Goal: Browse casually

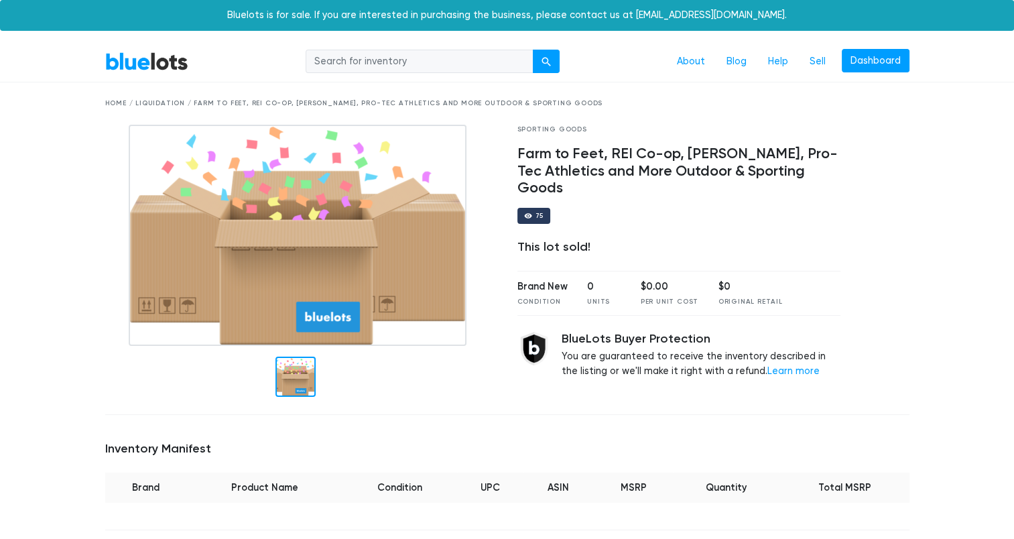
click at [131, 56] on link "BlueLots" at bounding box center [146, 61] width 83 height 19
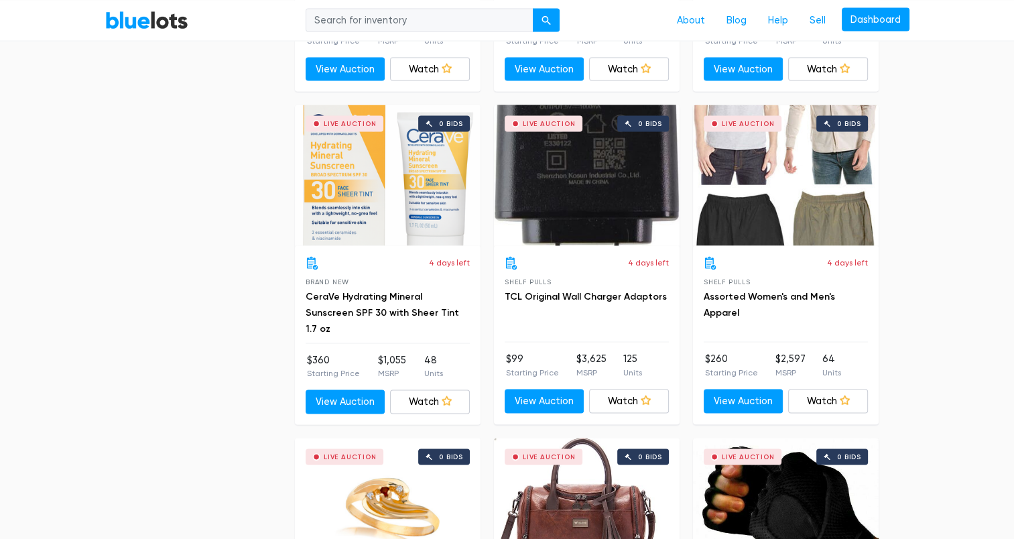
scroll to position [2607, 0]
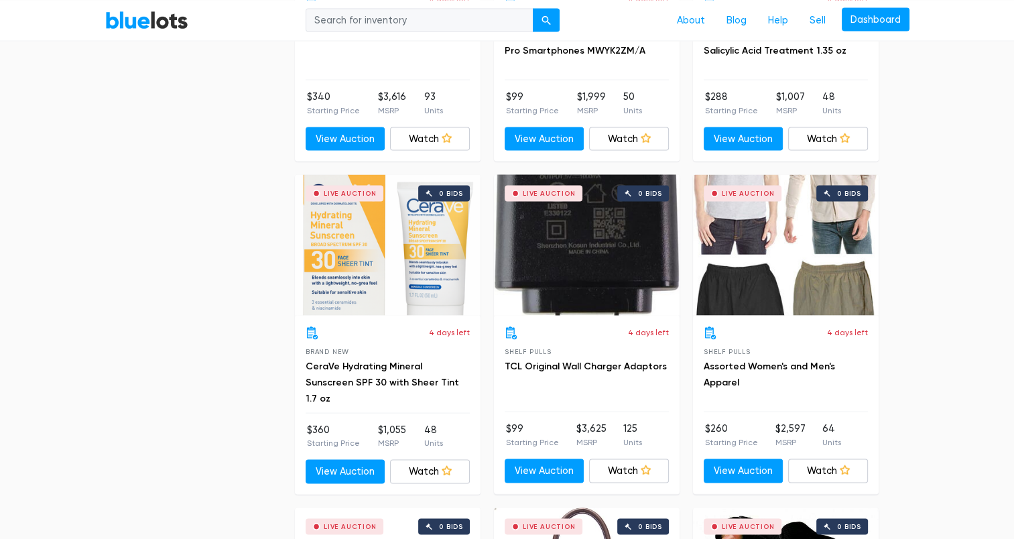
click at [760, 279] on div "Live Auction 0 bids" at bounding box center [786, 245] width 186 height 141
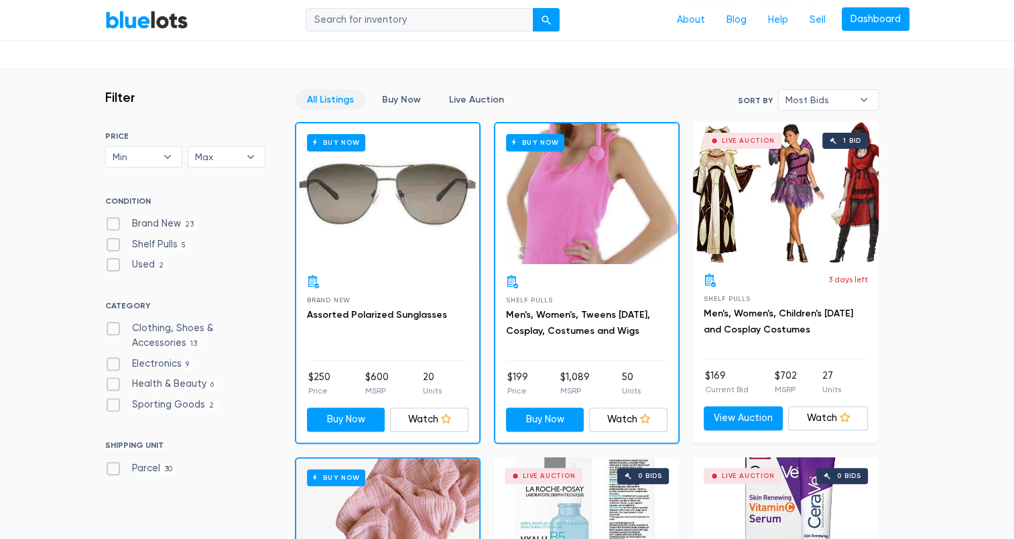
scroll to position [332, 0]
